Goal: Find specific page/section

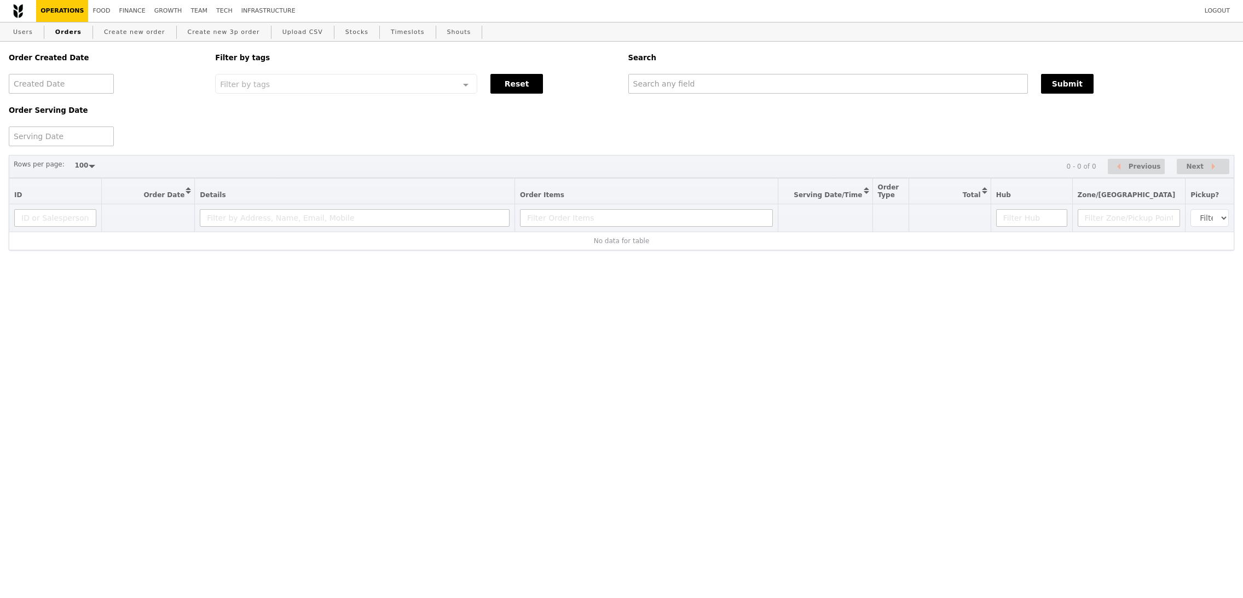
select select "100"
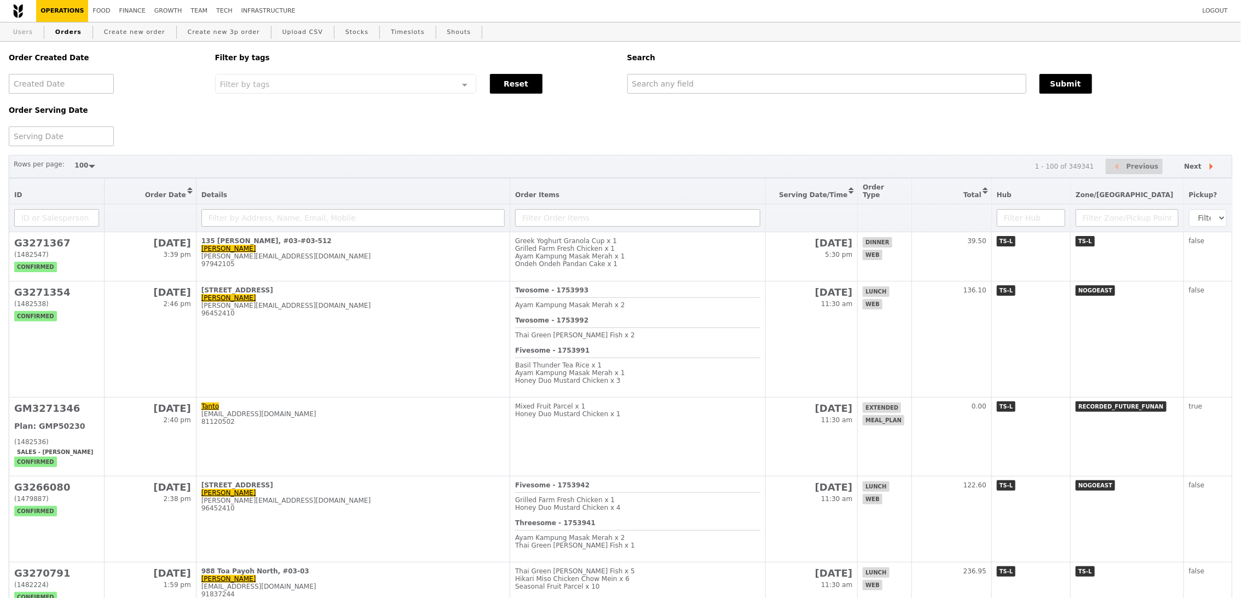
click at [19, 36] on link "Users" at bounding box center [23, 32] width 28 height 20
